Goal: Find specific page/section: Find specific page/section

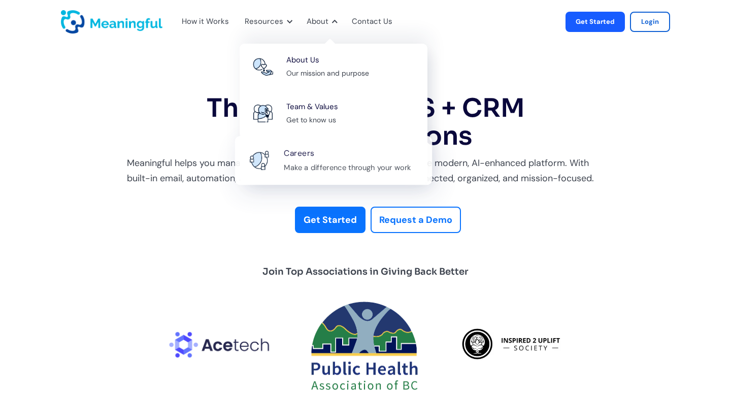
click at [340, 155] on div "Careers Make a difference through your work" at bounding box center [353, 160] width 138 height 27
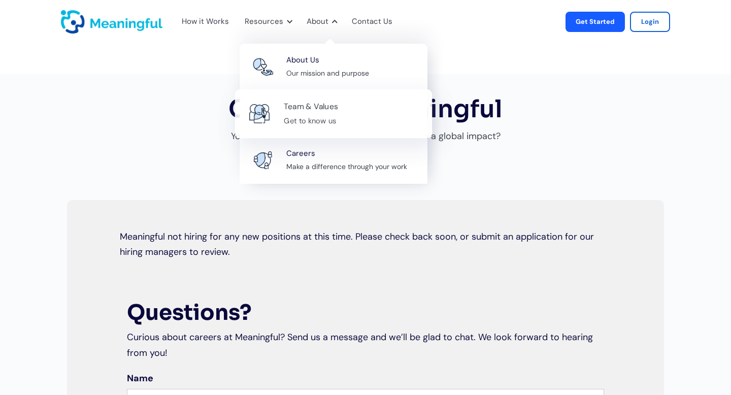
click at [322, 110] on div "Team & Values" at bounding box center [311, 107] width 54 height 14
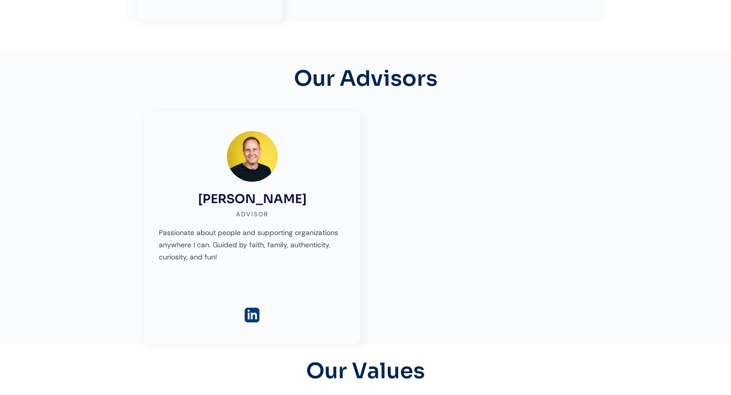
scroll to position [1325, 0]
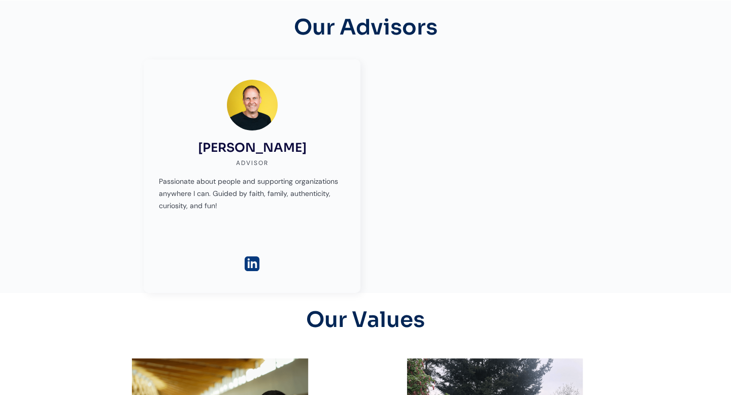
click at [250, 264] on img at bounding box center [252, 264] width 18 height 18
